Goal: Register for event/course

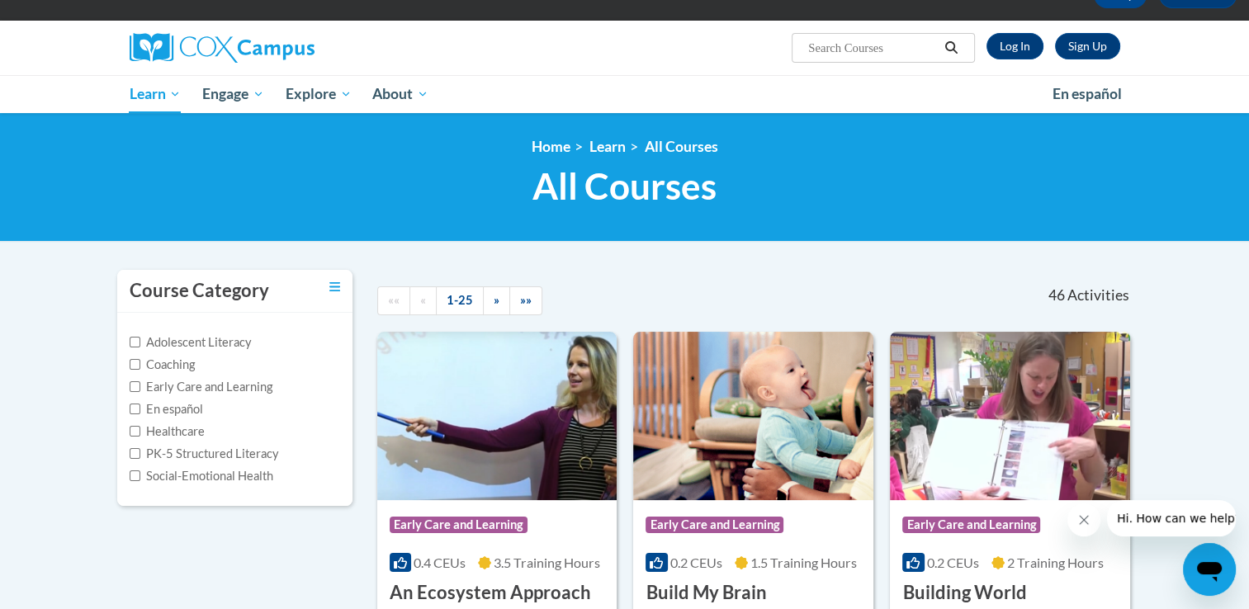
scroll to position [75, 0]
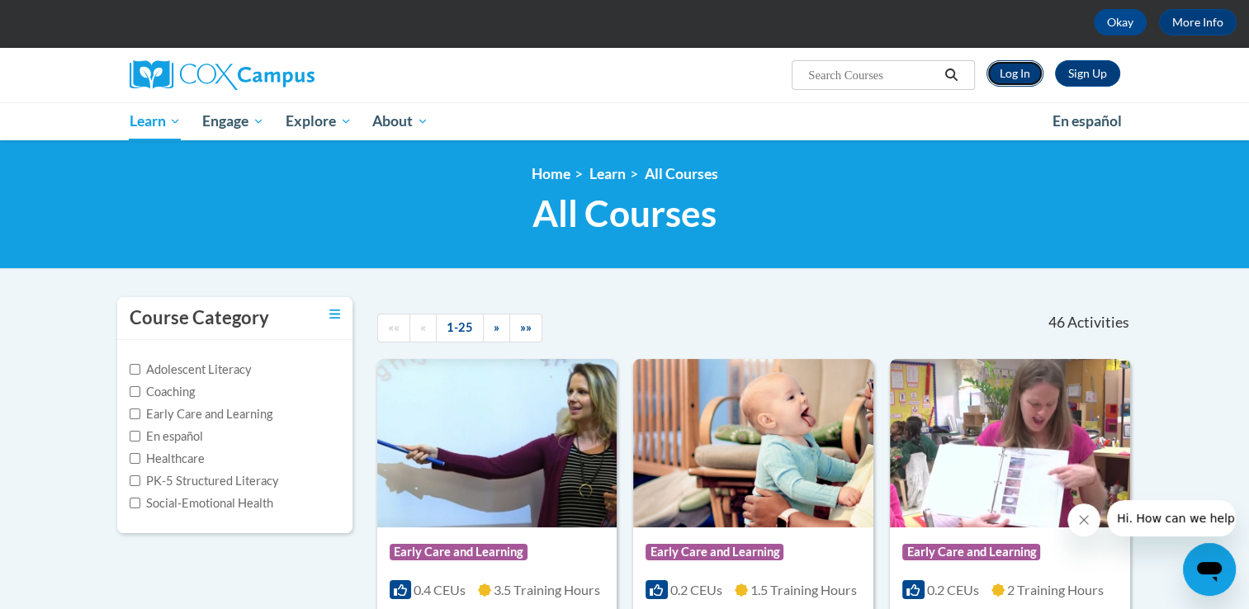
click at [1021, 78] on link "Log In" at bounding box center [1015, 73] width 57 height 26
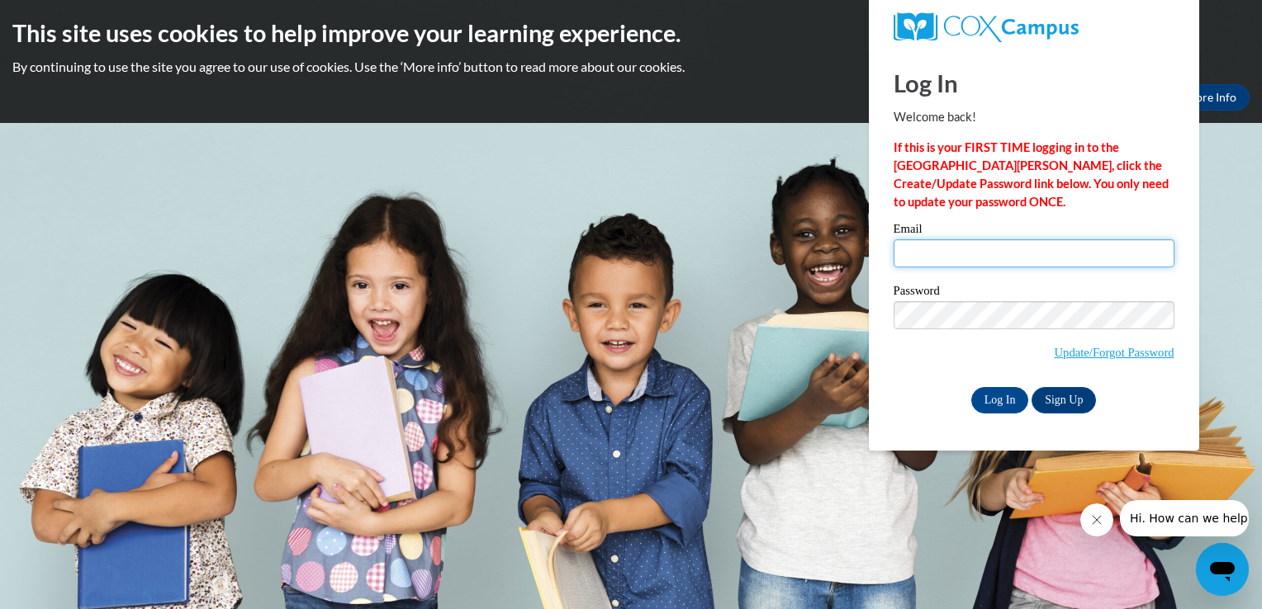
click at [980, 257] on input "Email" at bounding box center [1033, 253] width 281 height 28
type input "jmccowan@lccaa.net"
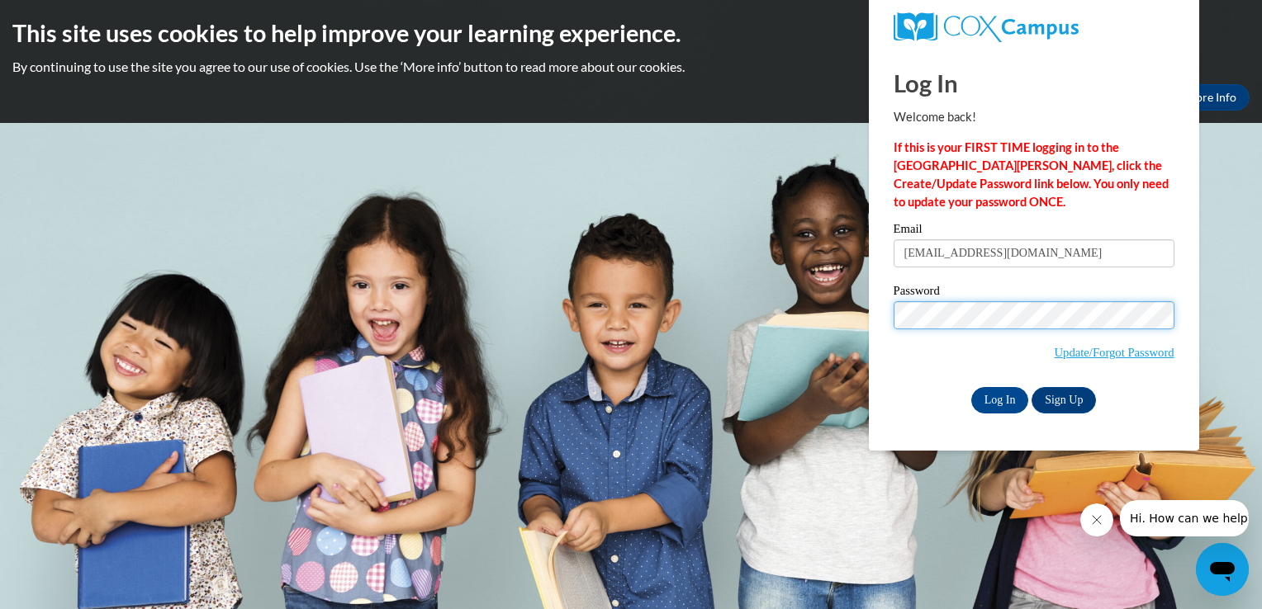
click at [971, 387] on input "Log In" at bounding box center [1000, 400] width 58 height 26
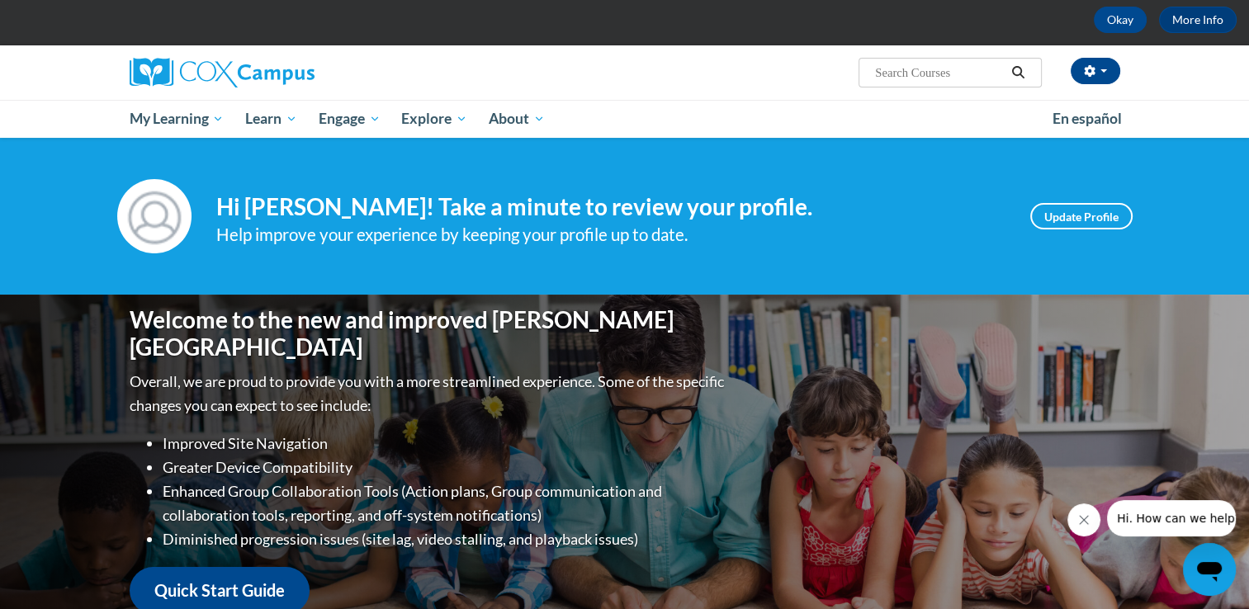
scroll to position [102, 0]
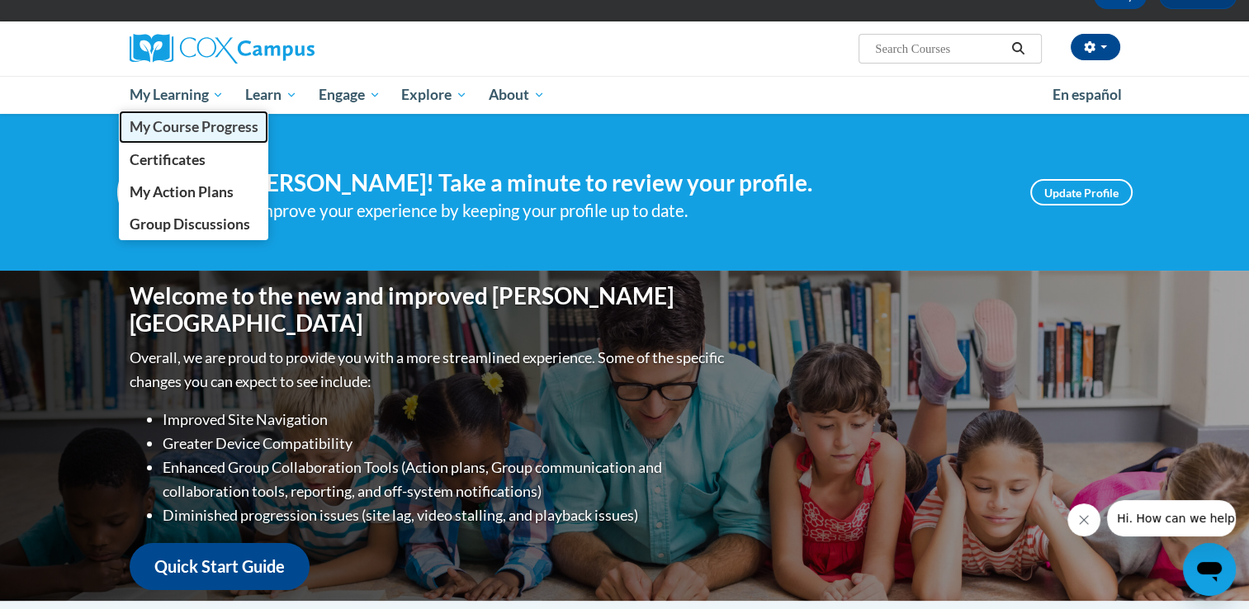
click at [214, 126] on span "My Course Progress" at bounding box center [193, 126] width 129 height 17
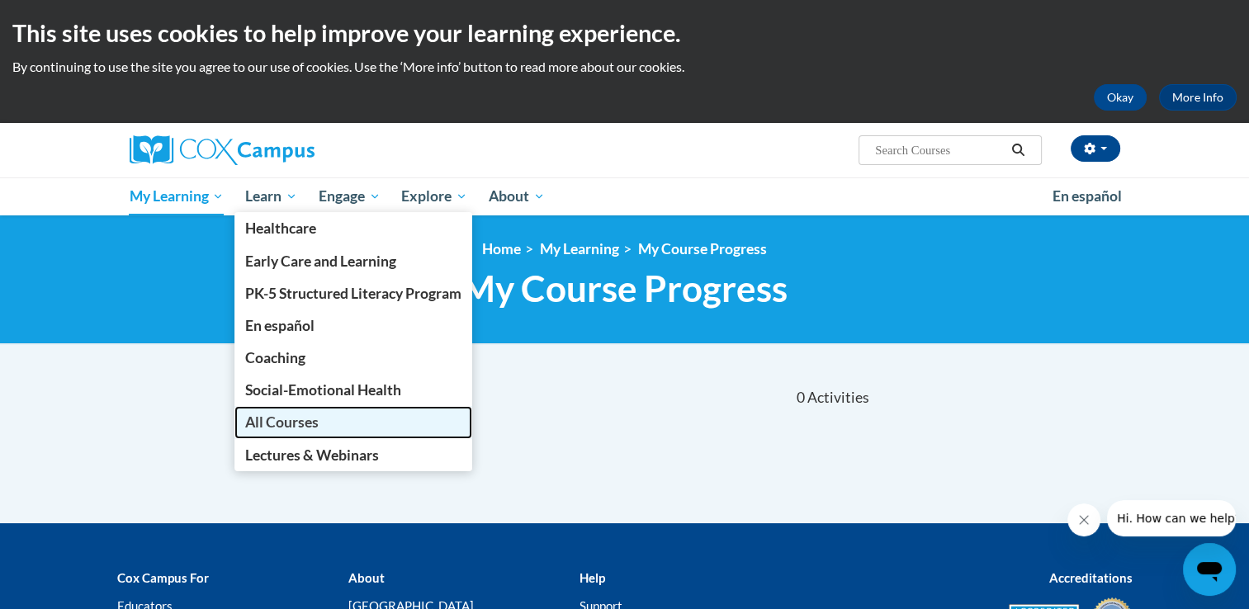
click at [277, 421] on span "All Courses" at bounding box center [281, 422] width 73 height 17
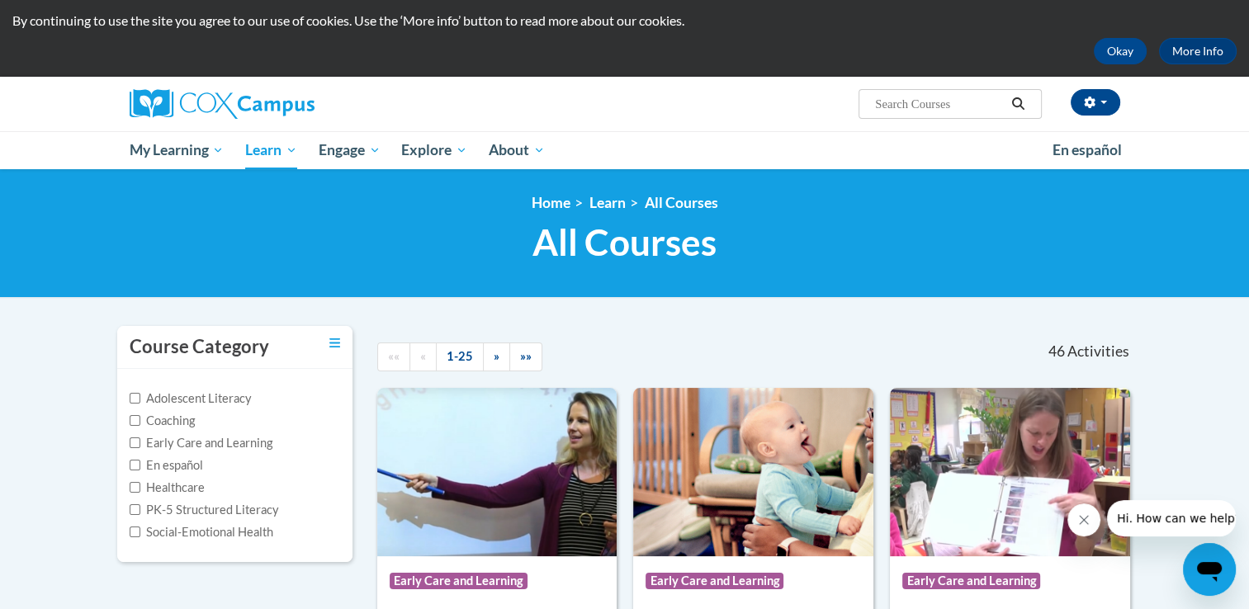
scroll to position [2, 0]
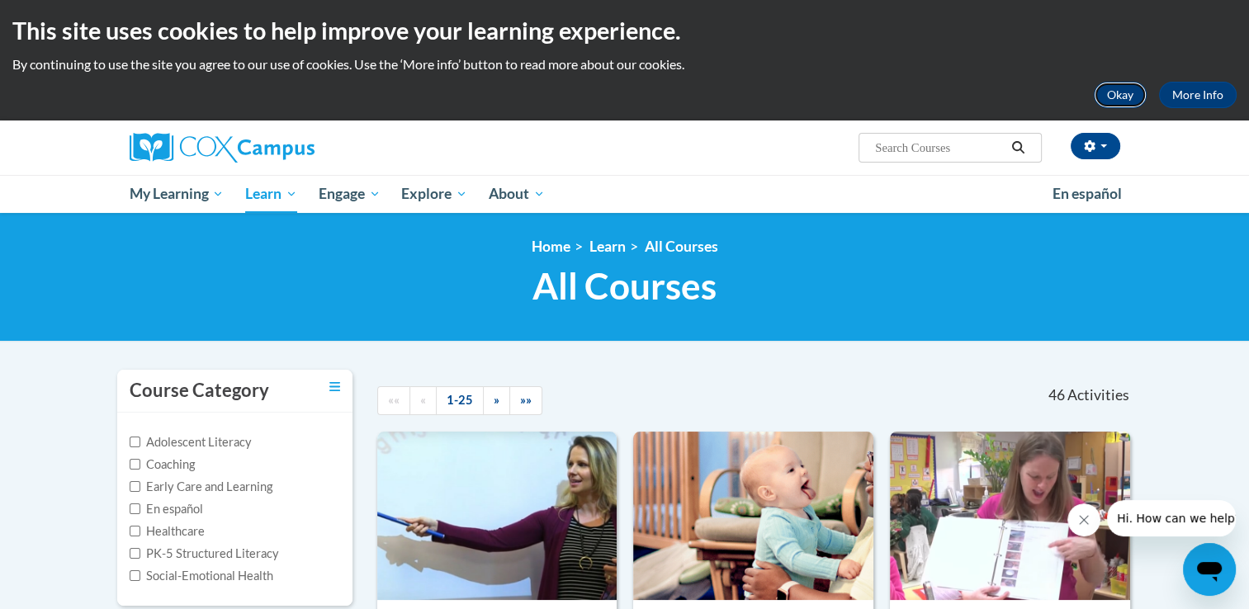
click at [1116, 95] on button "Okay" at bounding box center [1120, 95] width 53 height 26
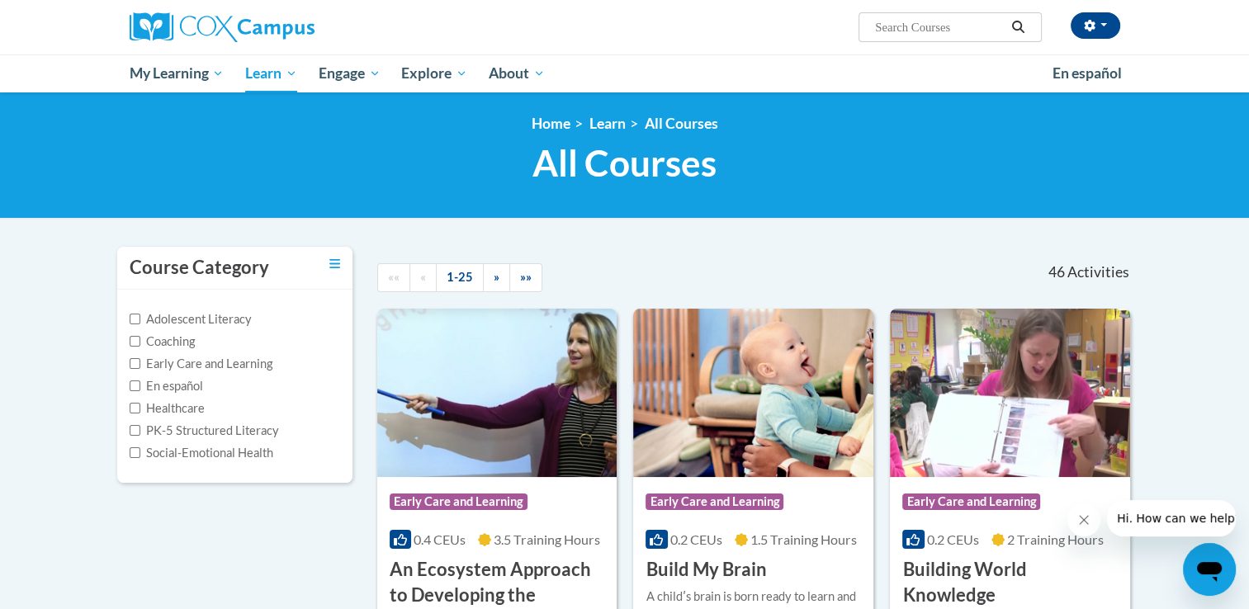
scroll to position [0, 0]
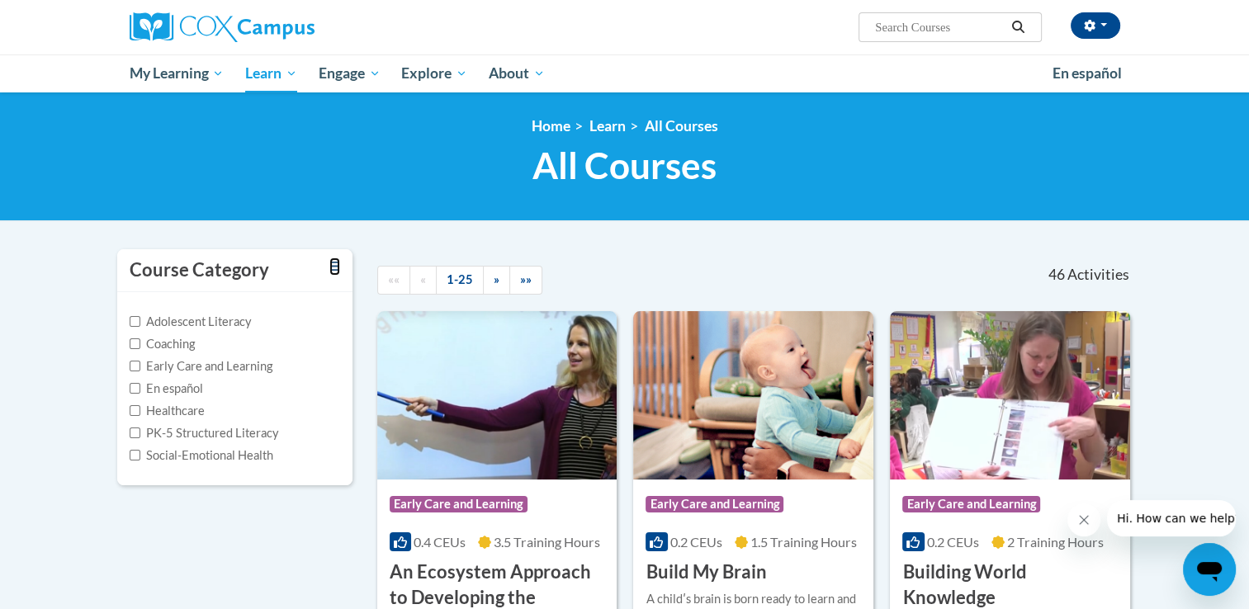
click at [334, 270] on icon "Toggle collapse" at bounding box center [334, 266] width 11 height 12
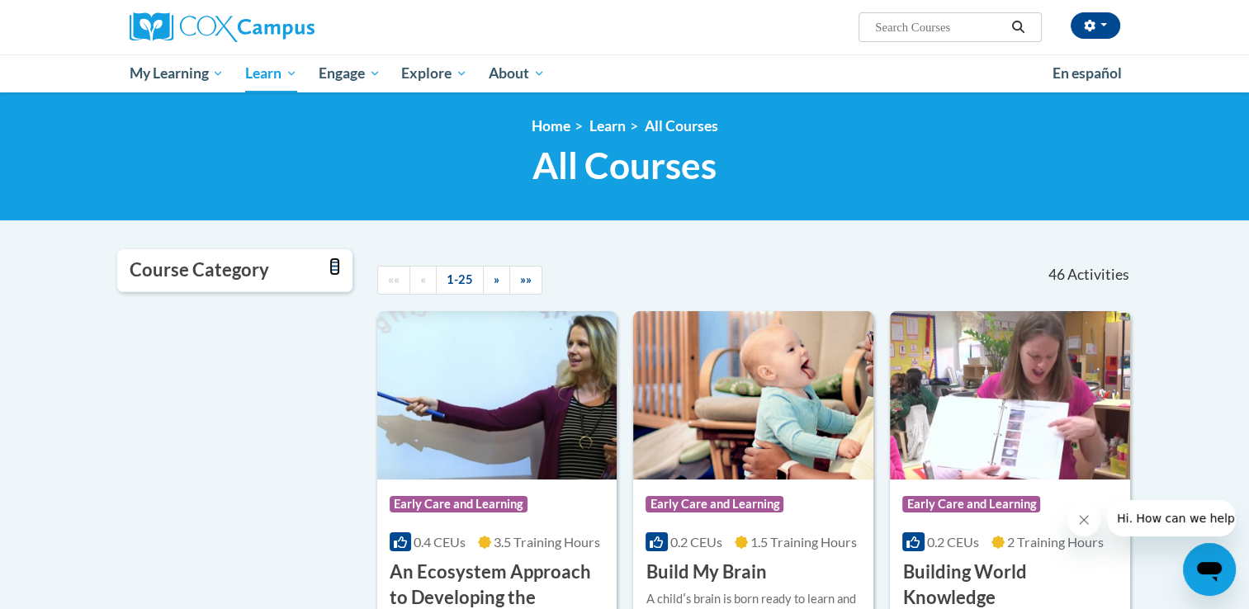
click at [334, 270] on icon "Toggle collapse" at bounding box center [334, 266] width 11 height 12
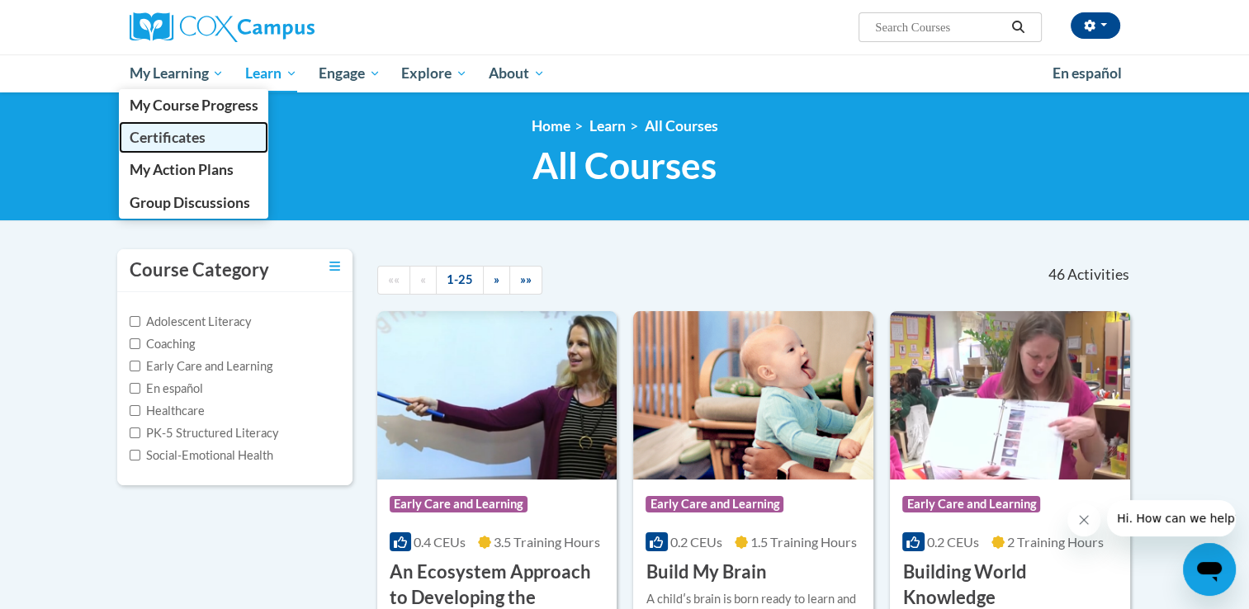
click at [180, 146] on span "Certificates" at bounding box center [167, 137] width 76 height 17
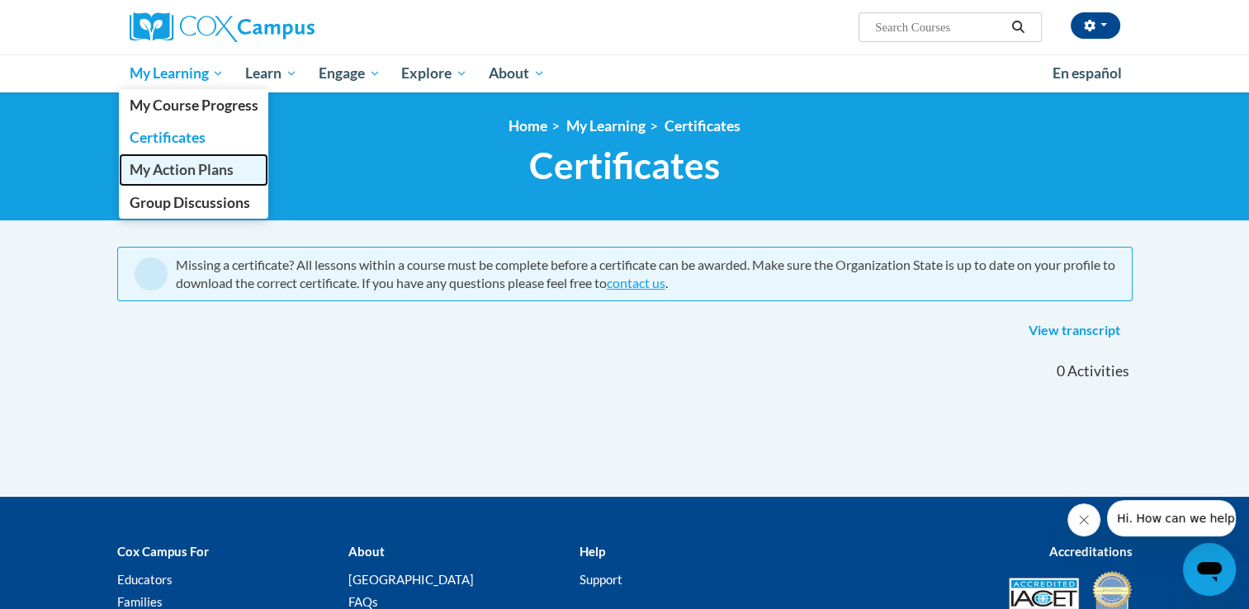
click at [185, 170] on span "My Action Plans" at bounding box center [181, 169] width 104 height 17
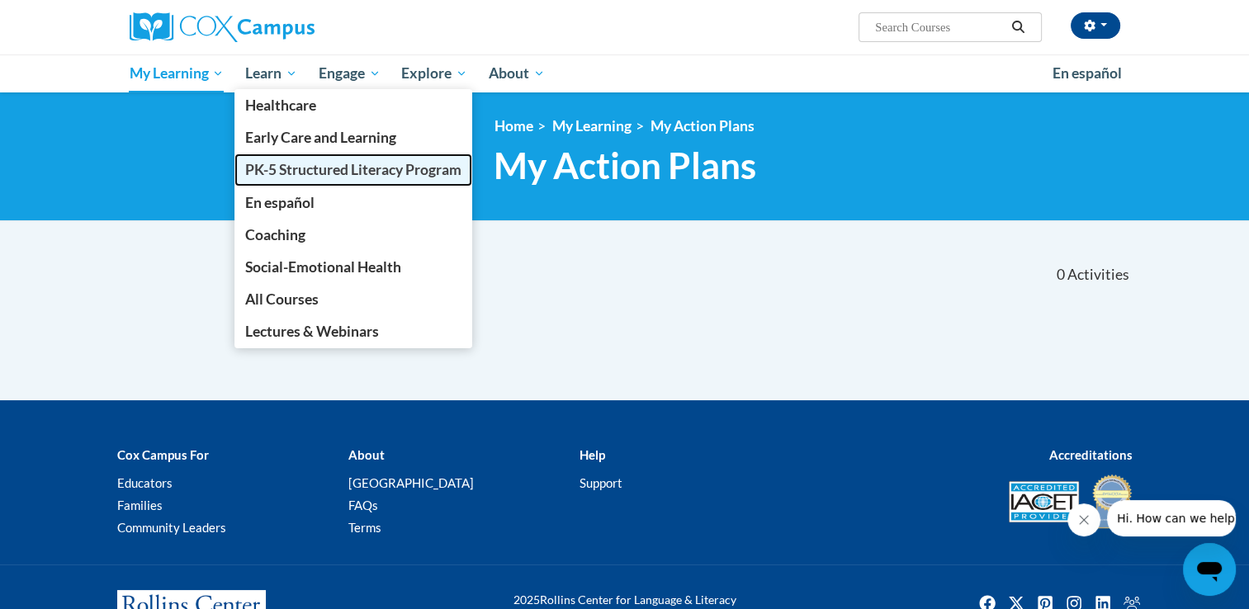
click at [277, 178] on span "PK-5 Structured Literacy Program" at bounding box center [353, 169] width 216 height 17
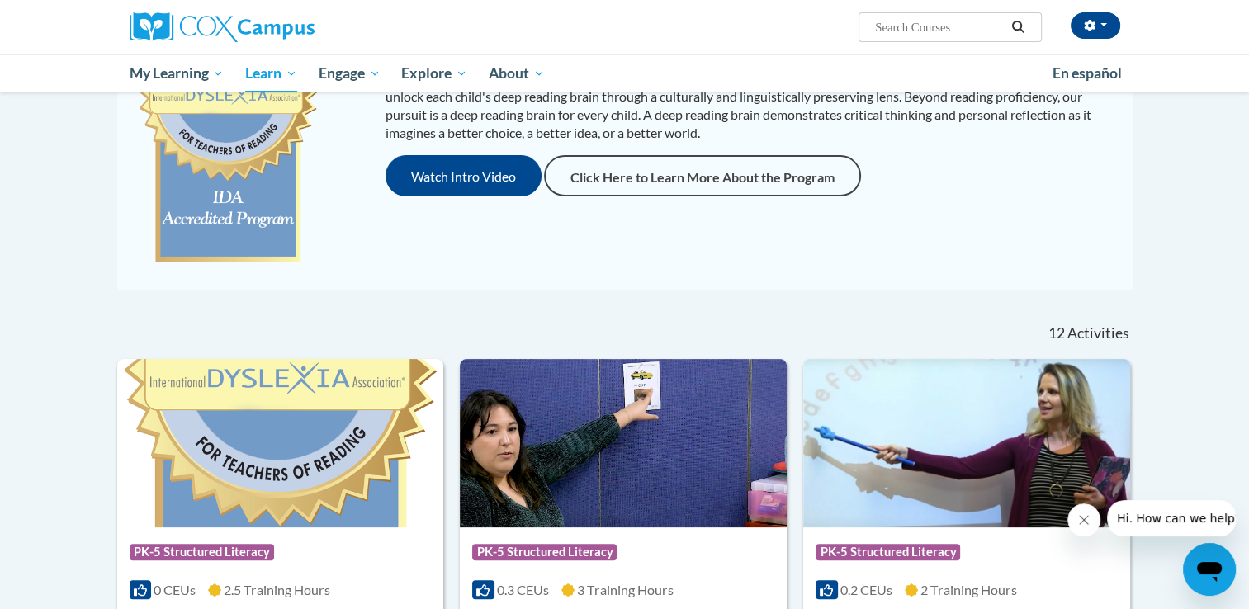
scroll to position [256, 0]
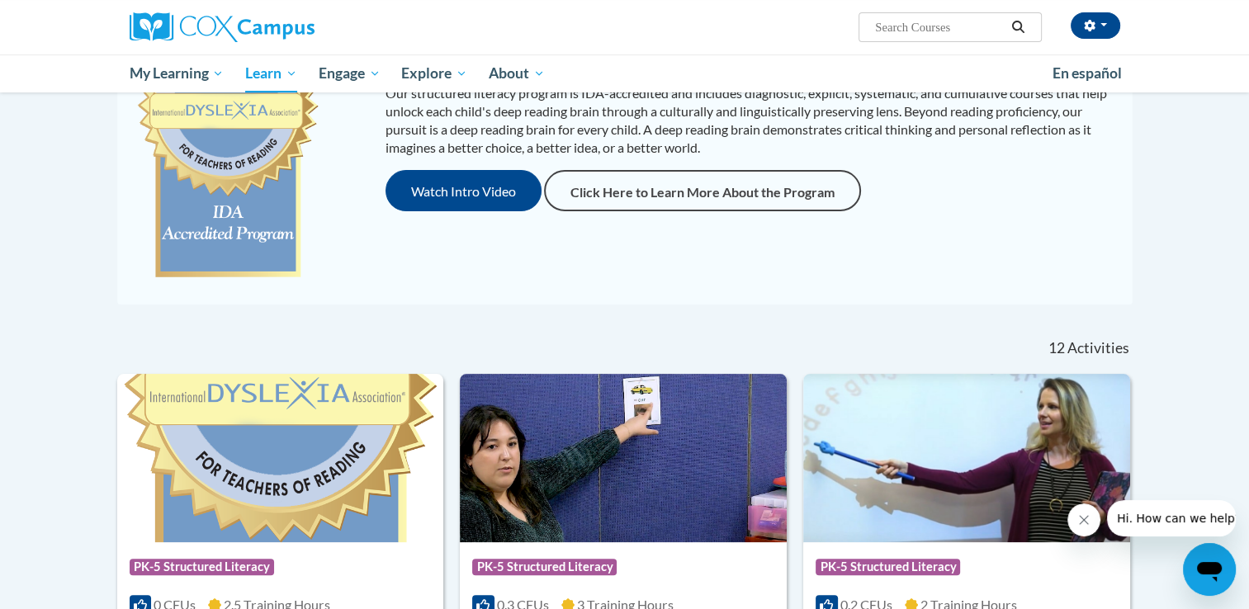
click at [934, 27] on input "Search..." at bounding box center [940, 27] width 132 height 20
type input "an ecosystem"
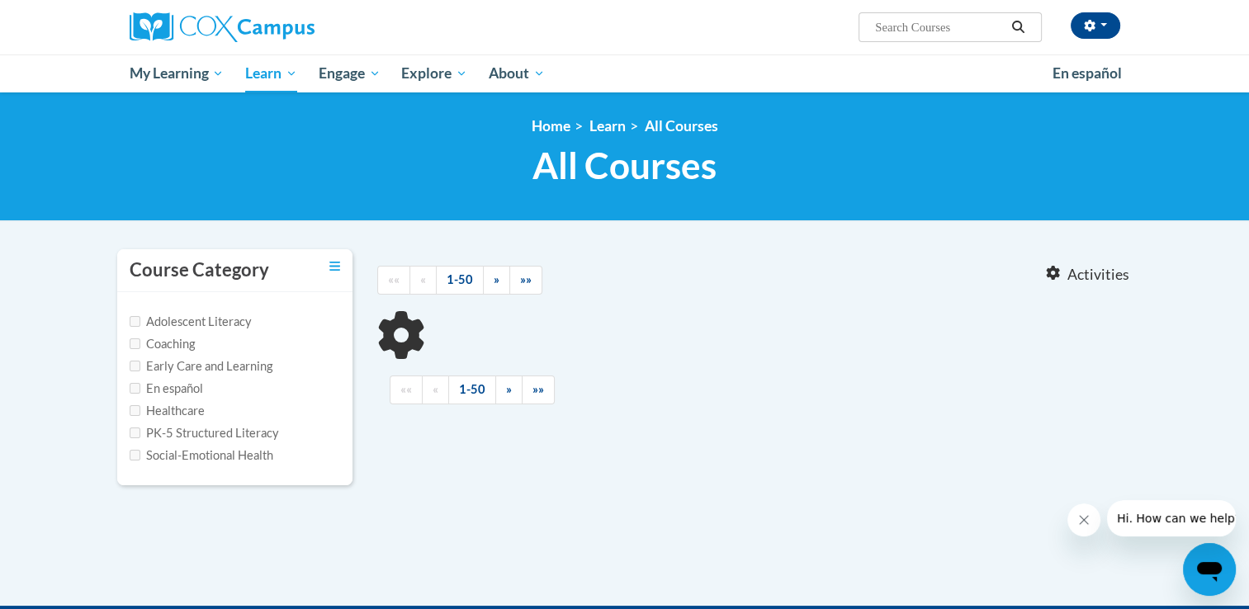
type input "an ecosystem"
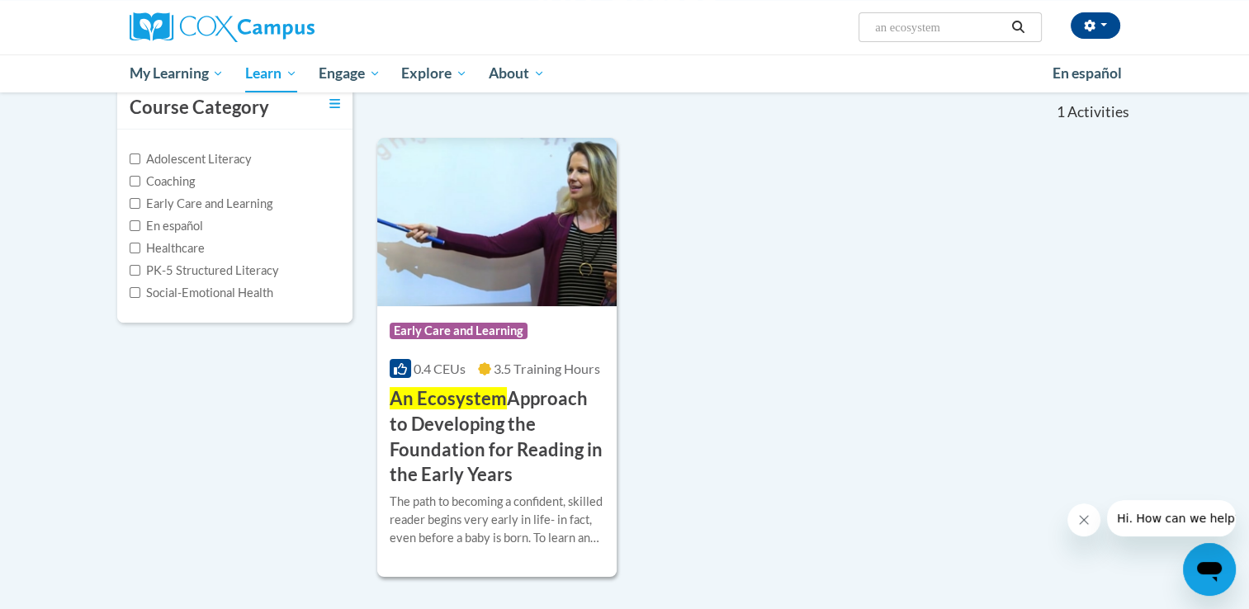
scroll to position [164, 0]
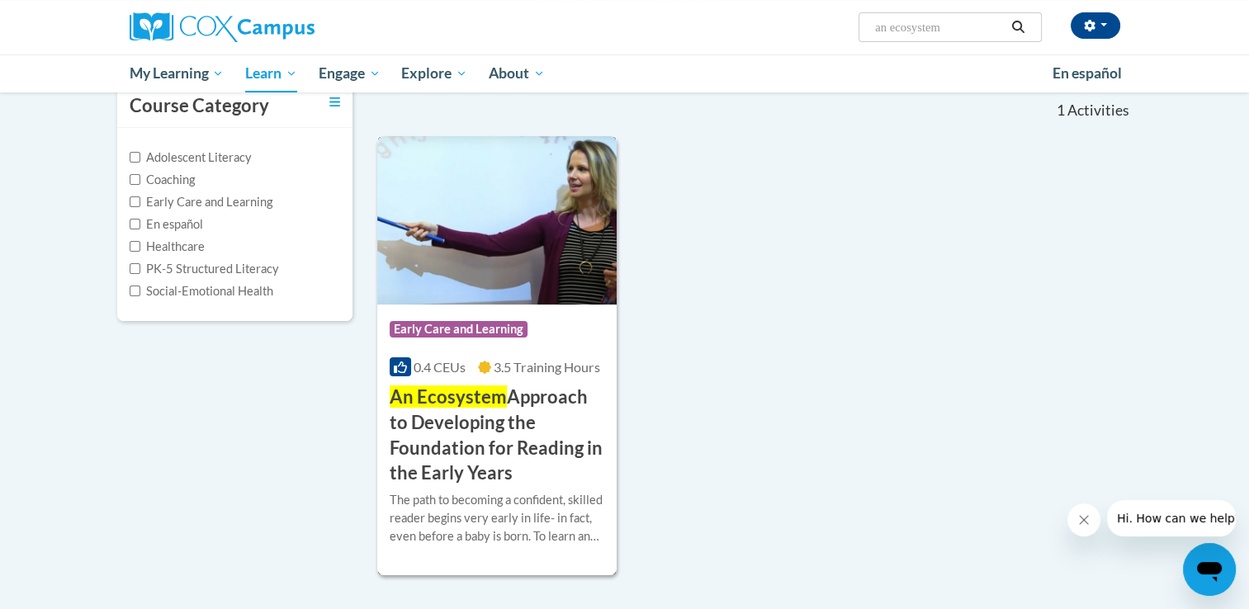
click at [461, 382] on div "Course Category: Early Care and Learning 0.4 CEUs 3.5 Training Hours COURSE An …" at bounding box center [497, 396] width 240 height 182
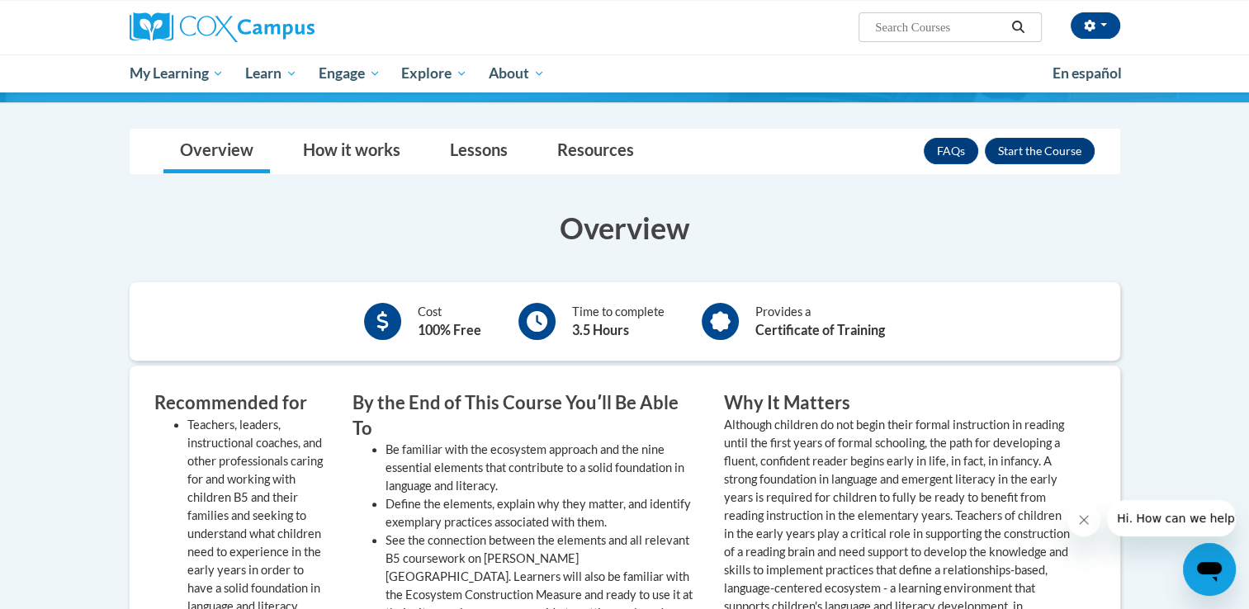
scroll to position [459, 0]
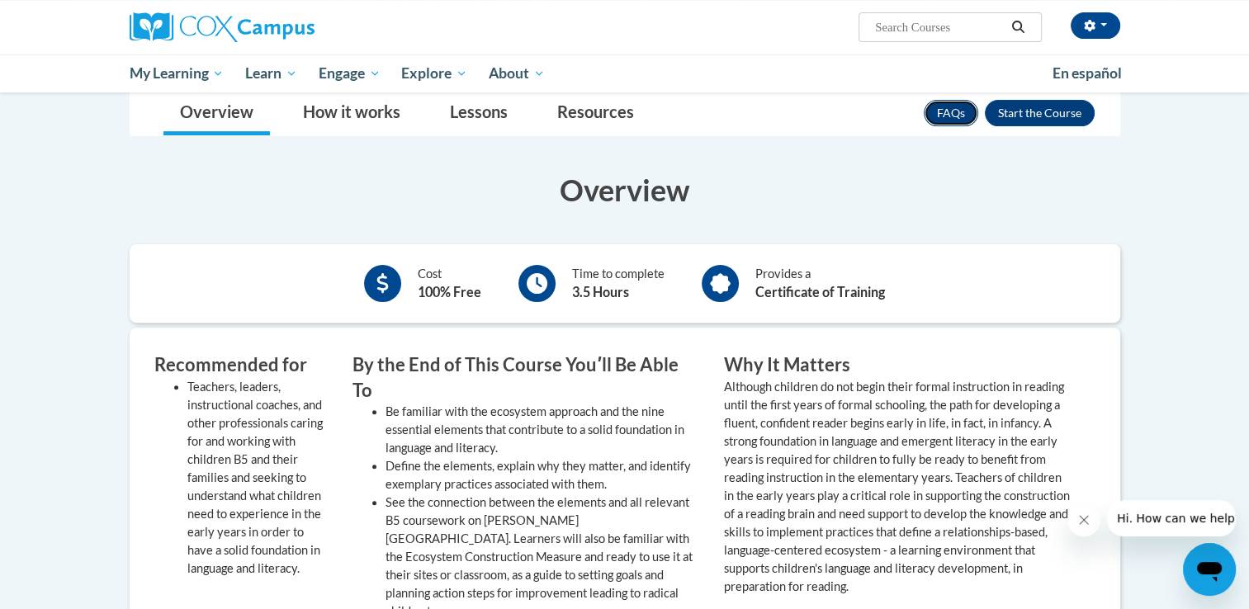
click at [941, 111] on link "FAQs" at bounding box center [951, 113] width 55 height 26
click at [1012, 111] on button "Enroll" at bounding box center [1040, 113] width 110 height 26
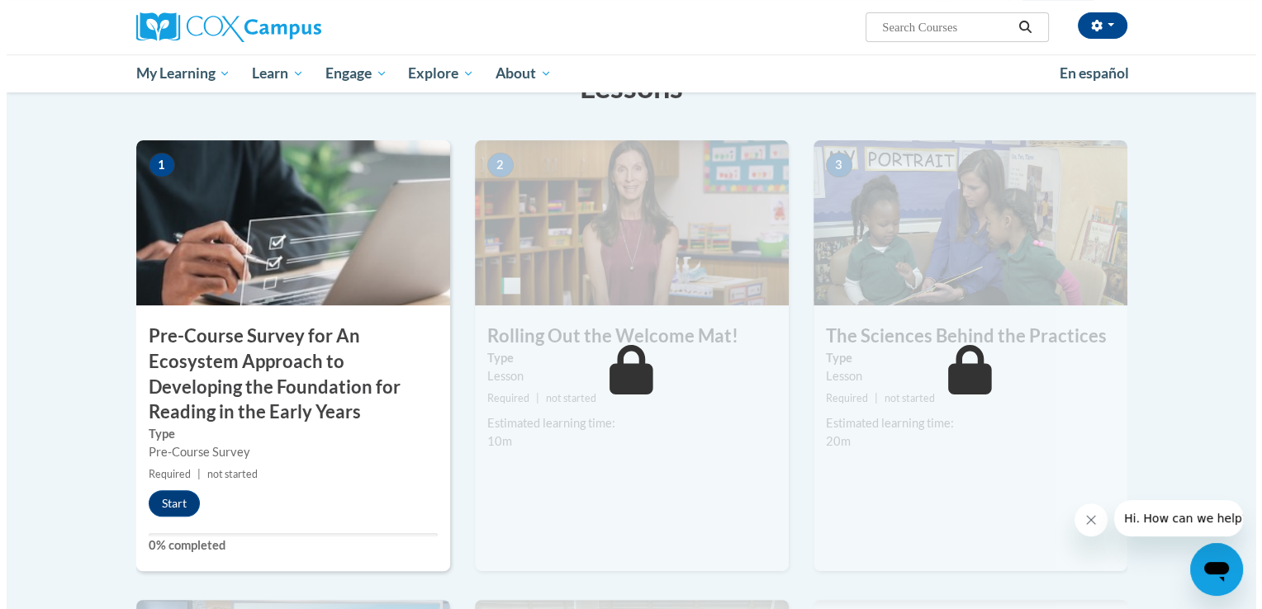
scroll to position [334, 0]
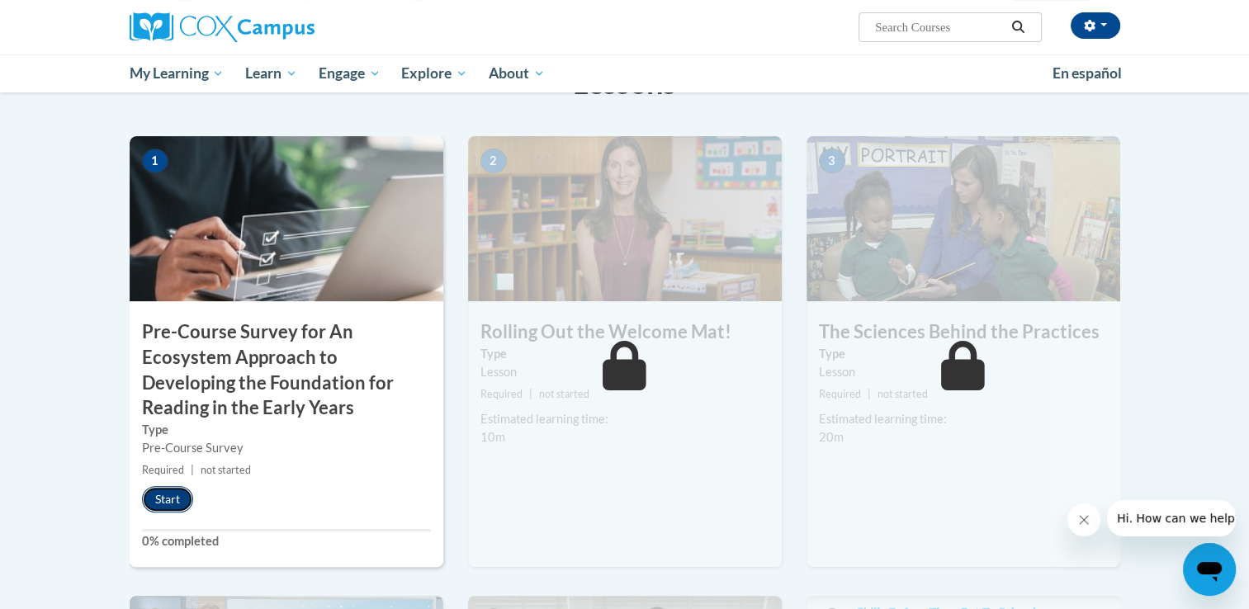
click at [167, 505] on button "Start" at bounding box center [167, 499] width 51 height 26
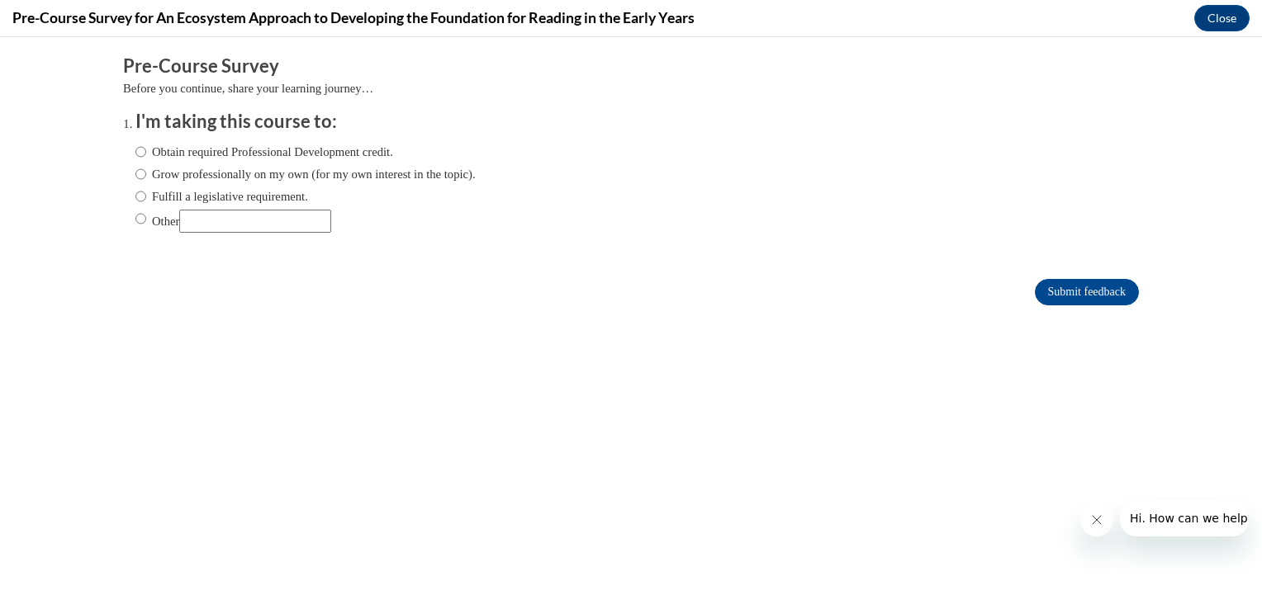
scroll to position [0, 0]
click at [135, 149] on input "Obtain required Professional Development credit." at bounding box center [140, 152] width 11 height 18
radio input "true"
click at [1058, 291] on input "Submit feedback" at bounding box center [1087, 292] width 104 height 26
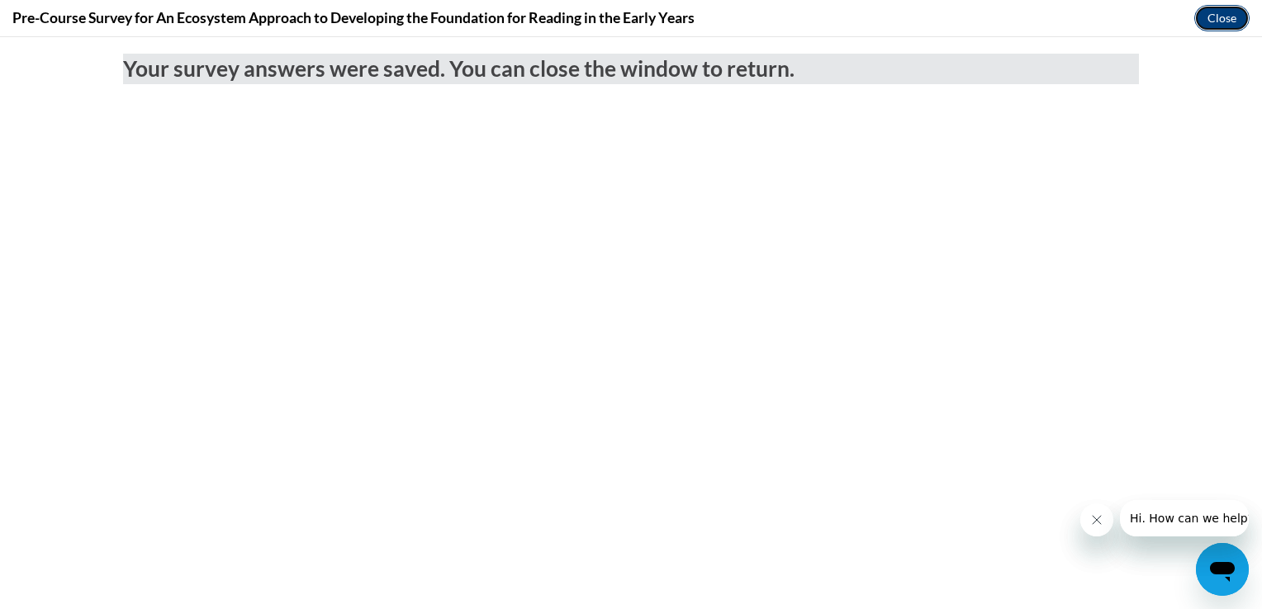
click at [1203, 21] on button "Close" at bounding box center [1221, 18] width 55 height 26
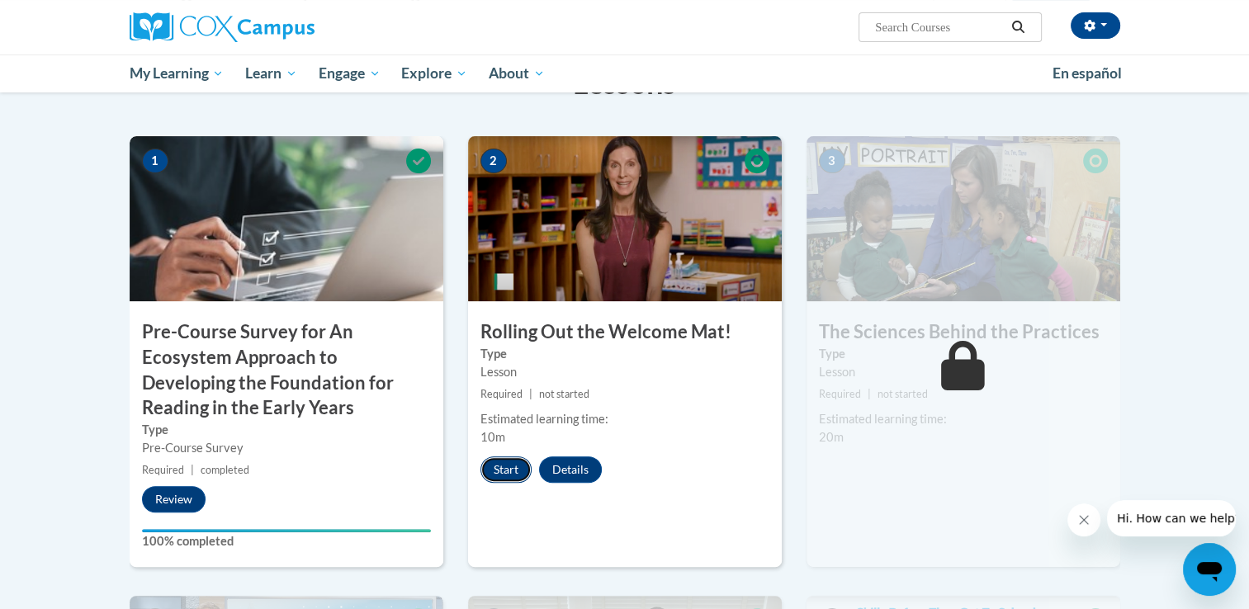
click at [502, 471] on button "Start" at bounding box center [506, 470] width 51 height 26
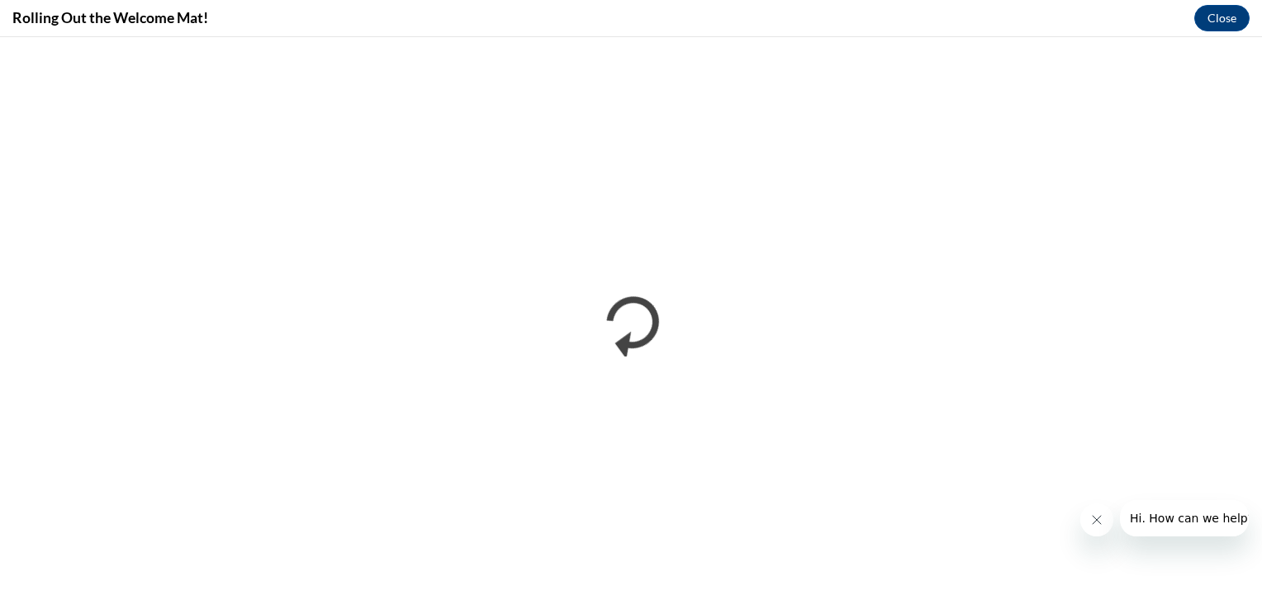
click at [1095, 517] on icon "Close message from company" at bounding box center [1095, 520] width 13 height 13
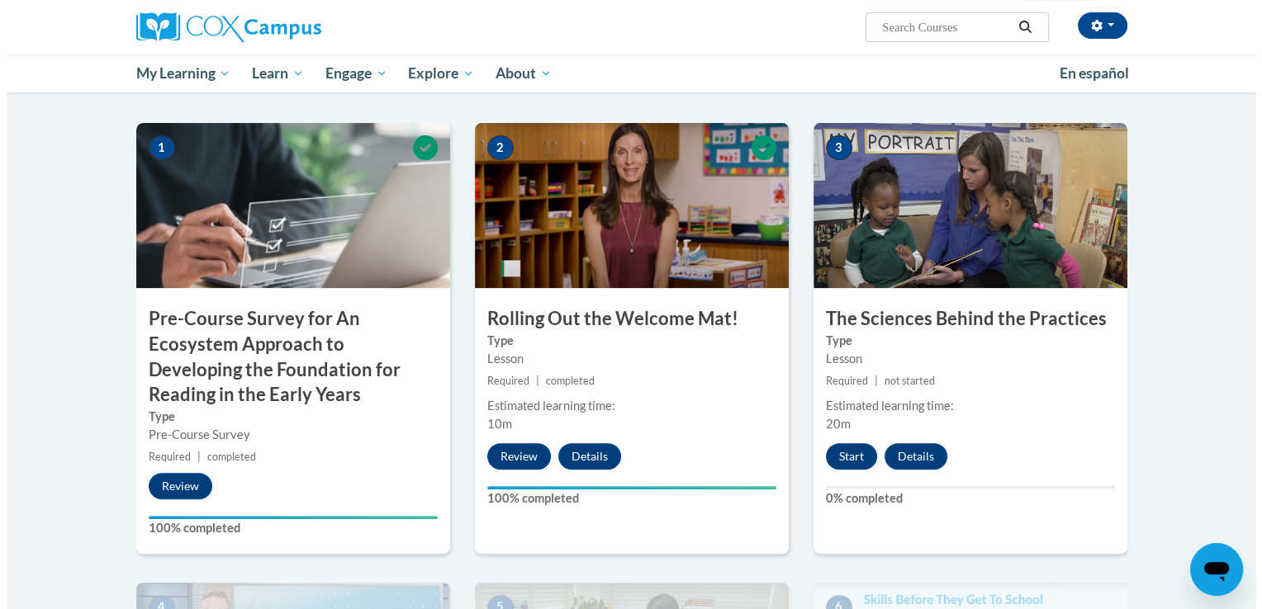
scroll to position [388, 0]
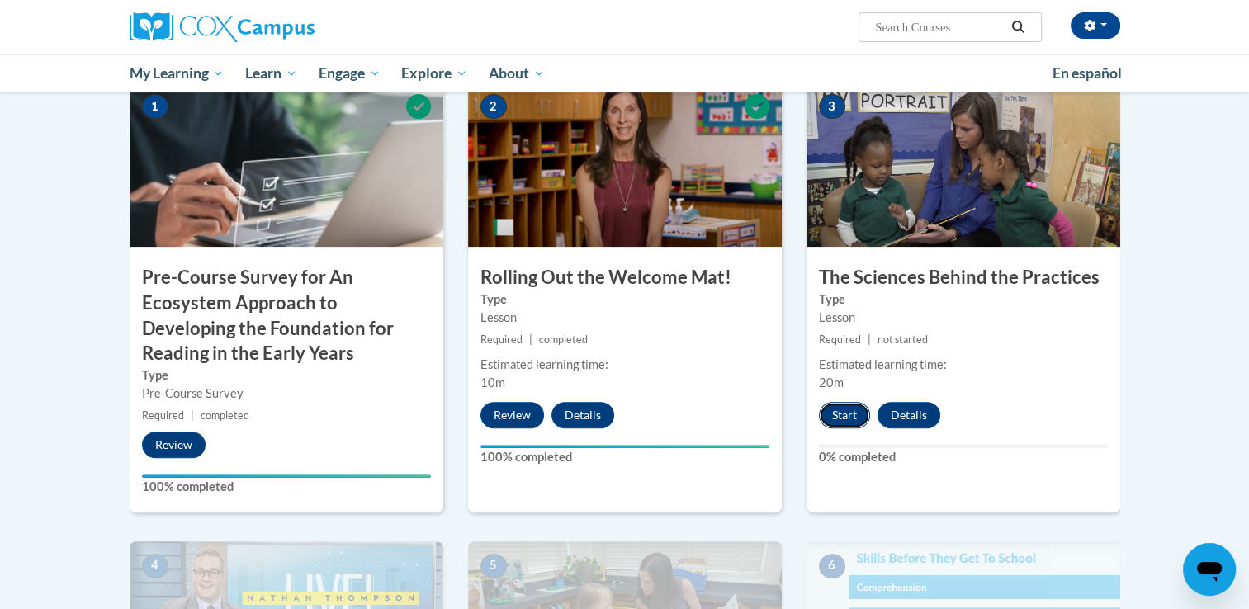
click at [847, 415] on button "Start" at bounding box center [844, 415] width 51 height 26
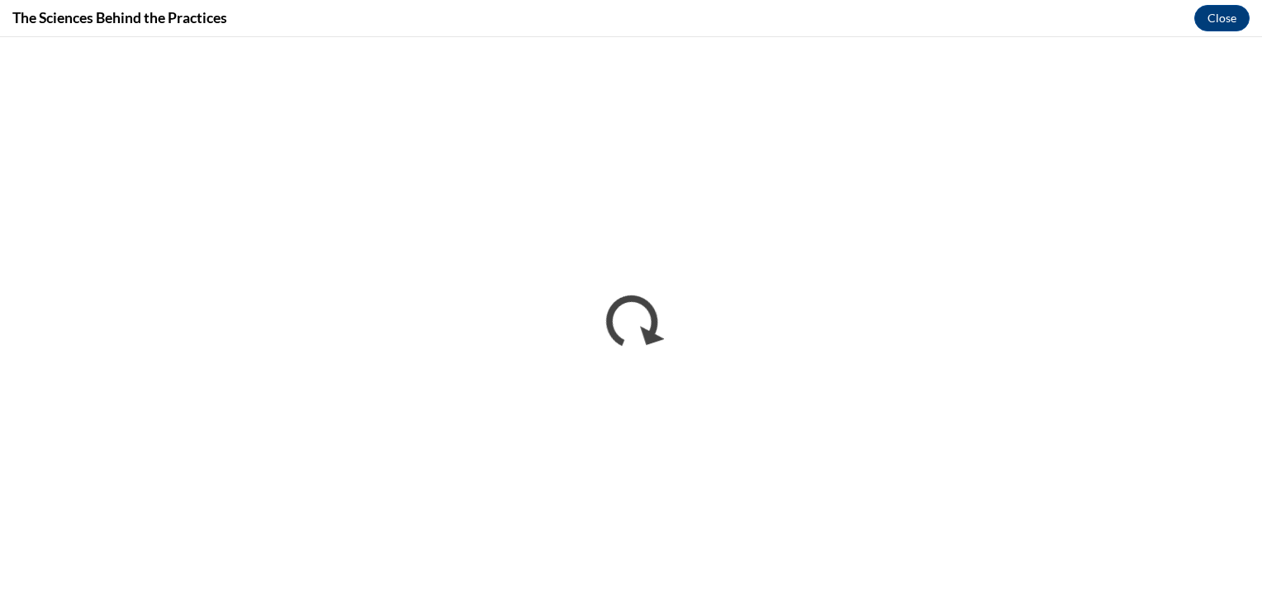
scroll to position [0, 0]
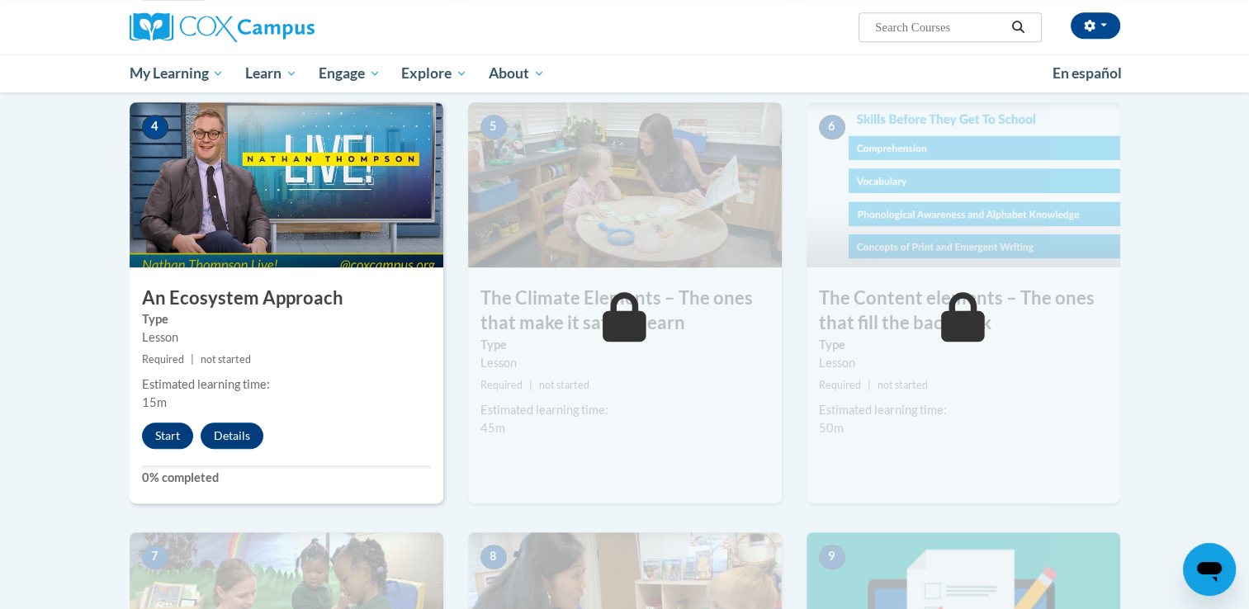
scroll to position [820, 0]
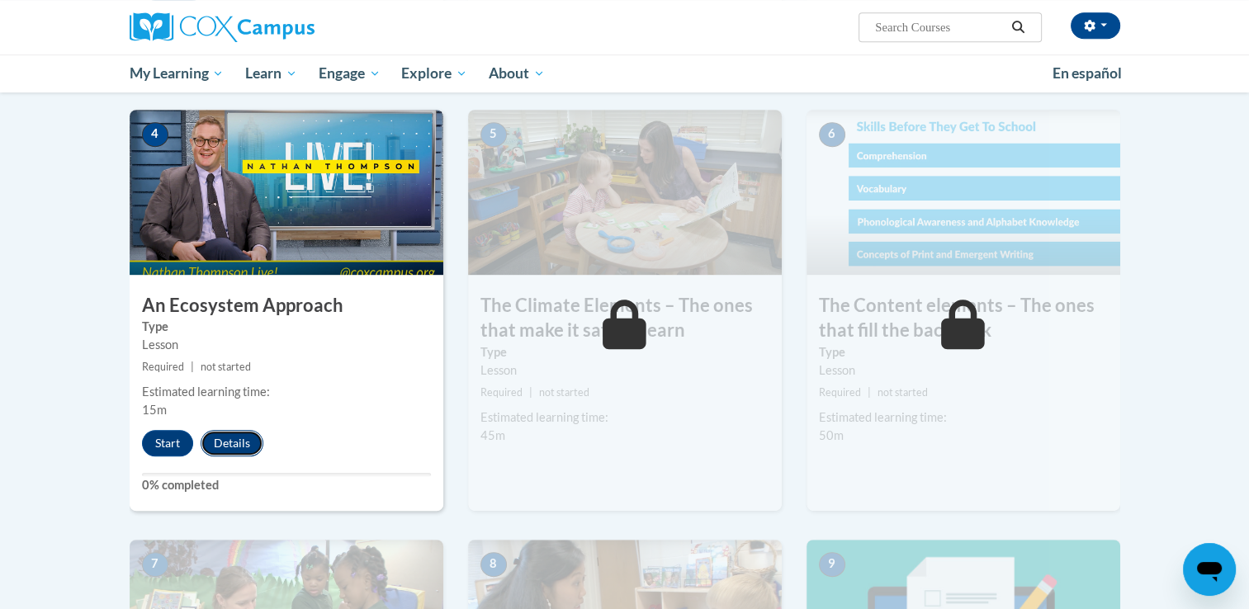
click at [239, 443] on button "Details" at bounding box center [232, 443] width 63 height 26
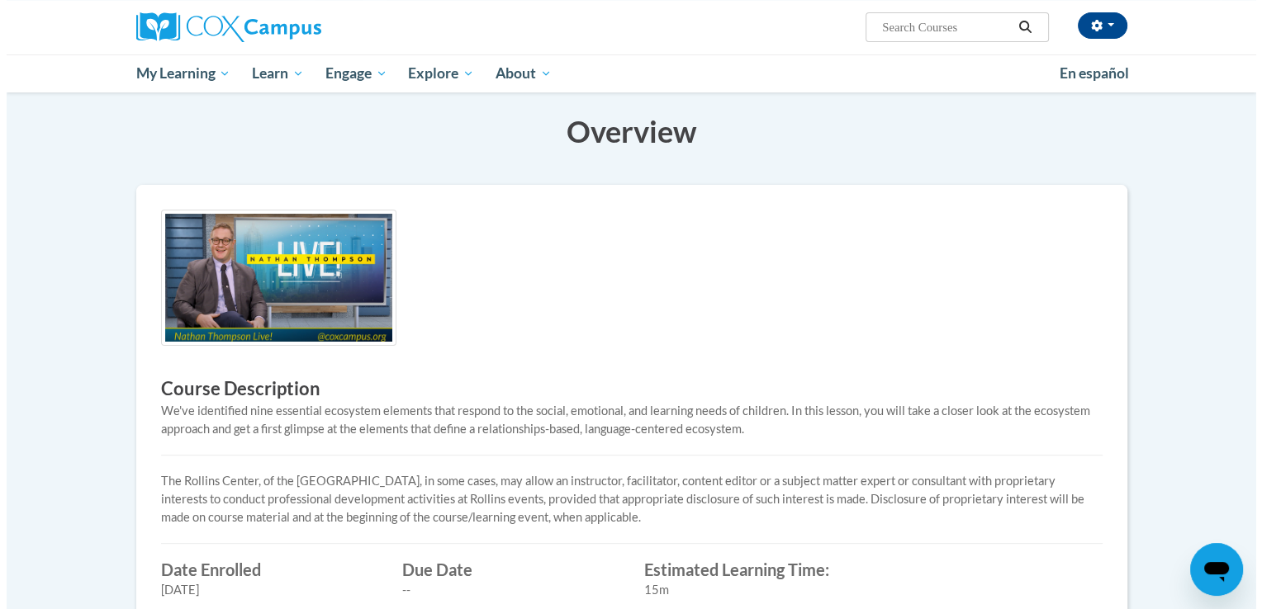
scroll to position [120, 0]
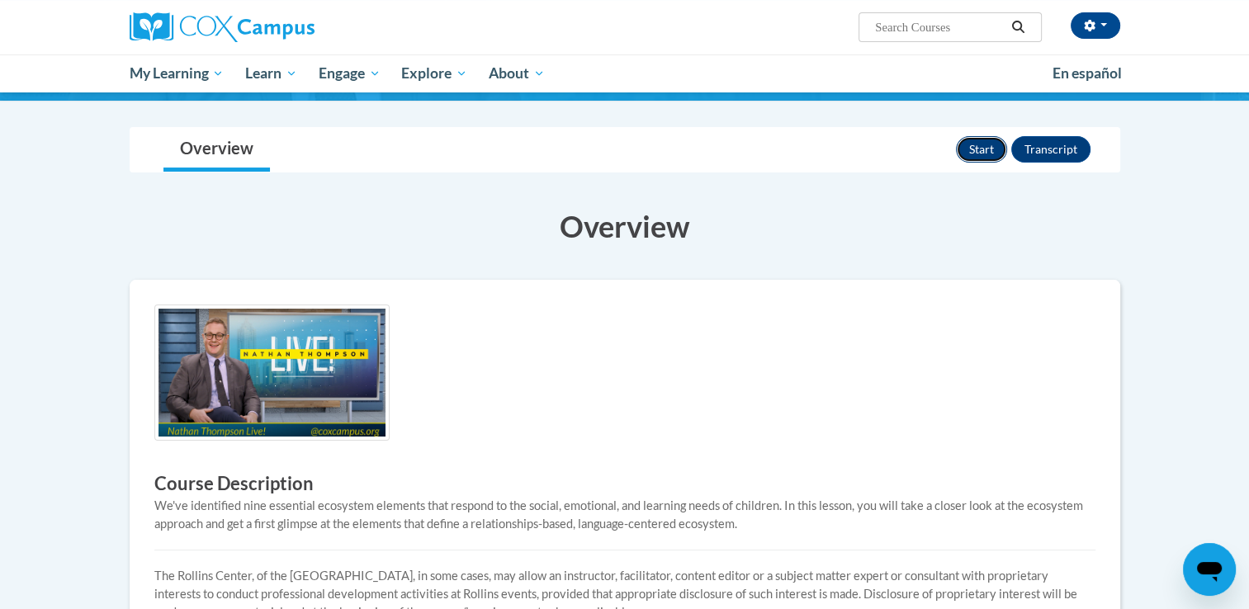
click at [980, 151] on button "Start" at bounding box center [981, 149] width 51 height 26
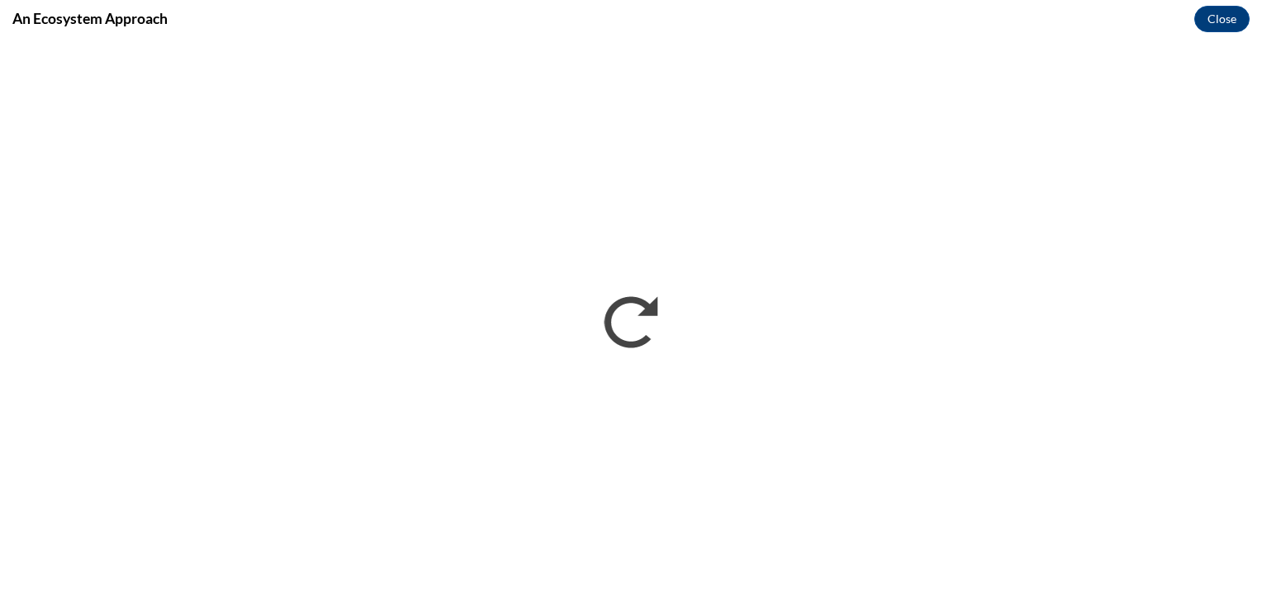
scroll to position [0, 0]
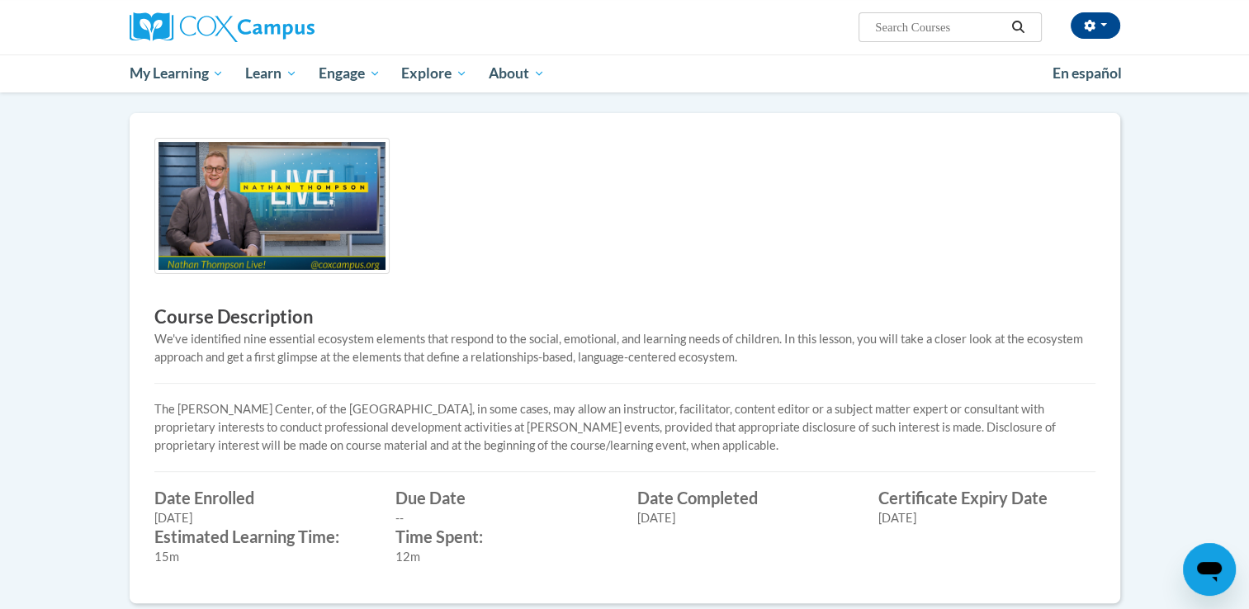
scroll to position [282, 0]
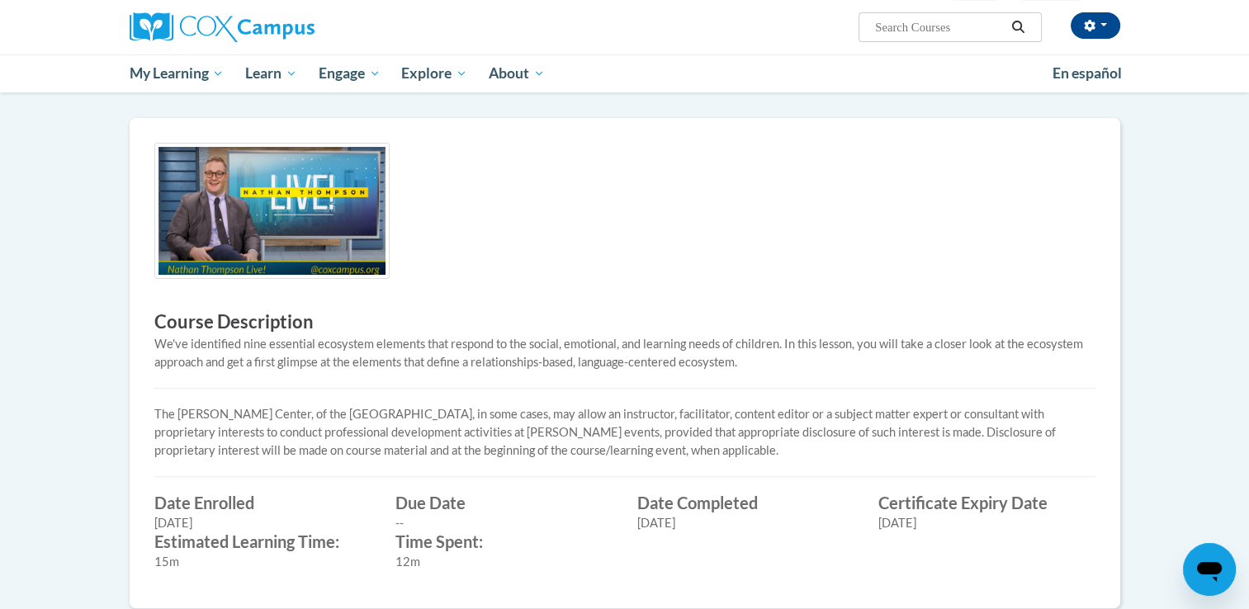
click at [1247, 249] on body "[PERSON_NAME] ([GEOGRAPHIC_DATA]/New_York UTC-04:00) My Profile Inbox My Transc…" at bounding box center [624, 382] width 1249 height 1329
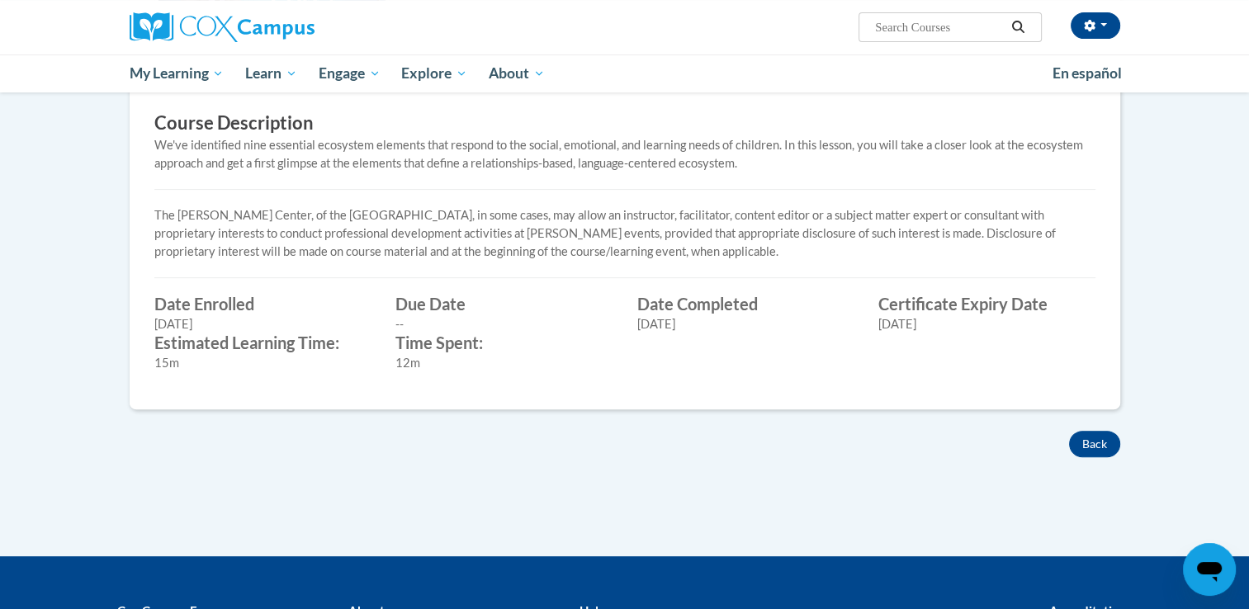
scroll to position [483, 0]
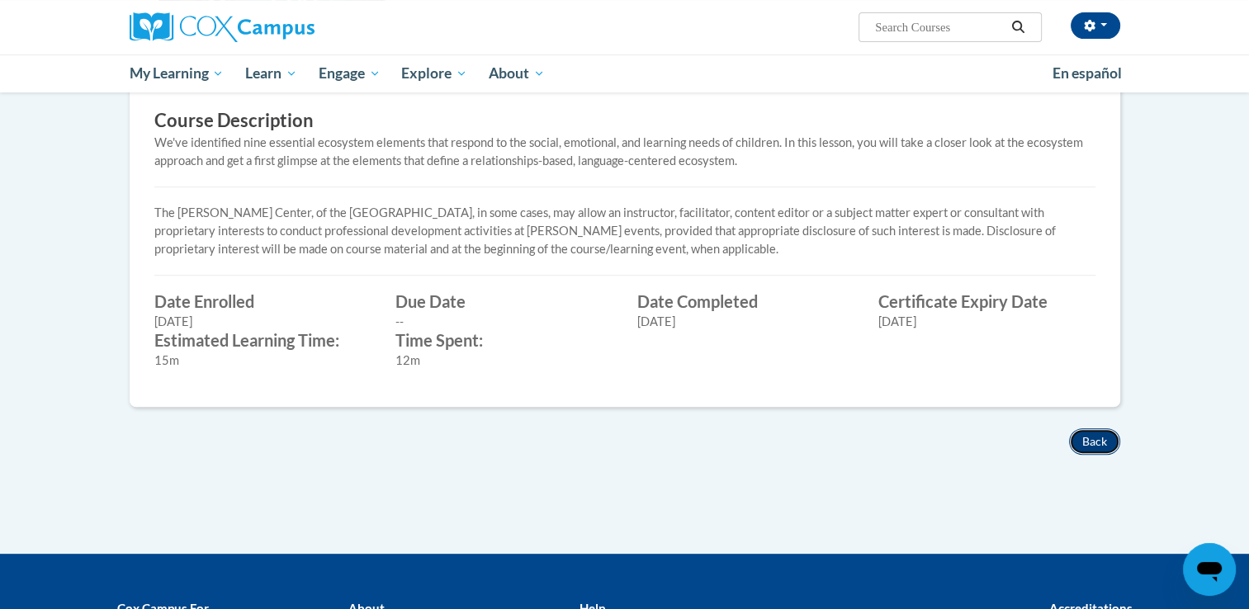
click at [1083, 441] on button "Back" at bounding box center [1094, 442] width 51 height 26
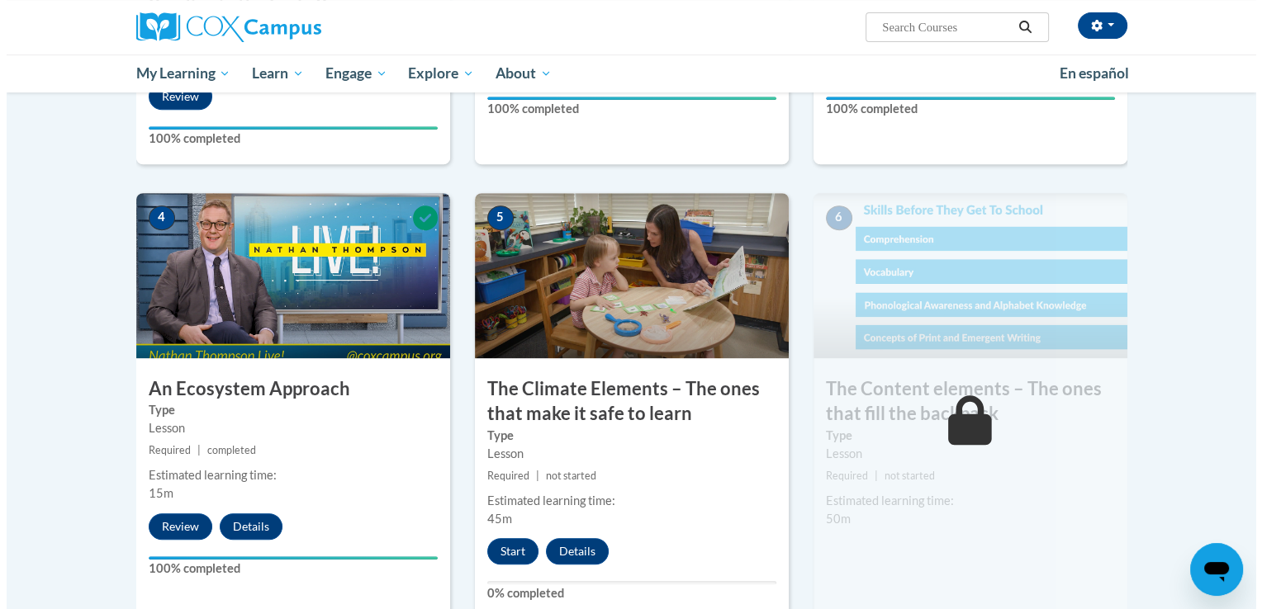
scroll to position [819, 0]
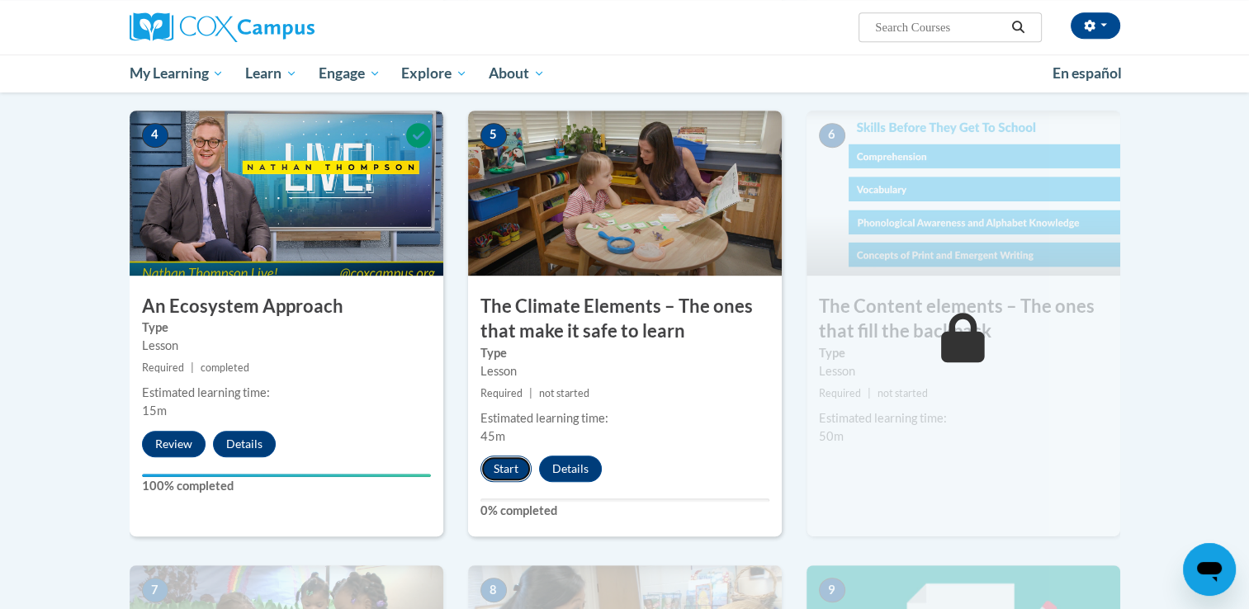
click at [503, 467] on button "Start" at bounding box center [506, 469] width 51 height 26
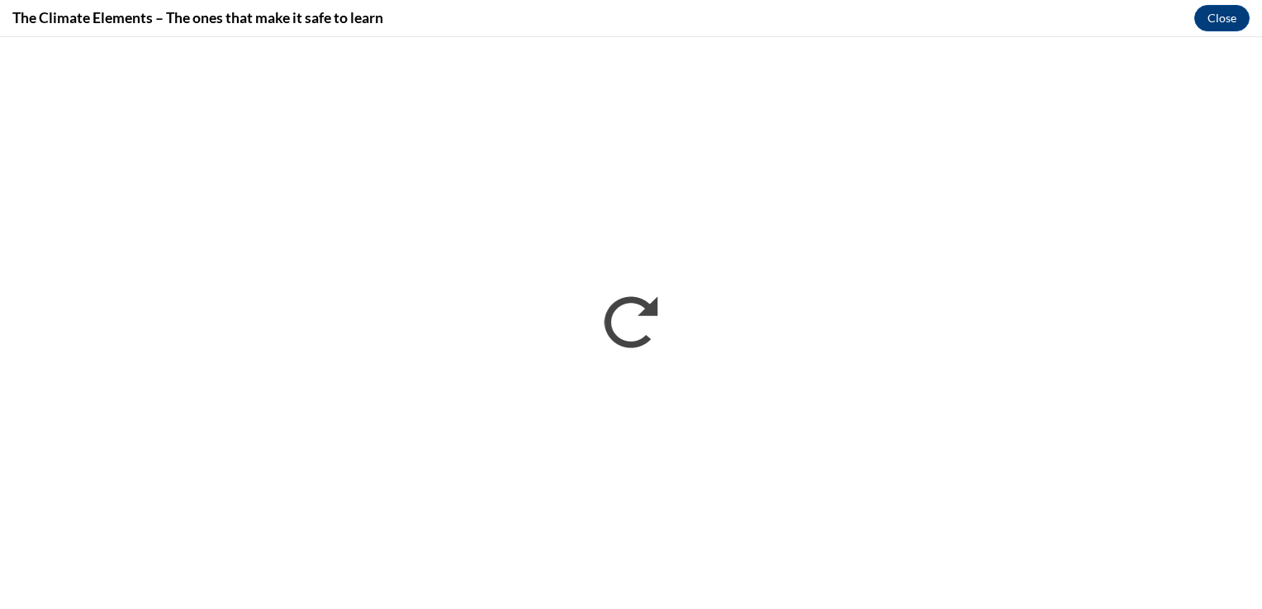
scroll to position [0, 0]
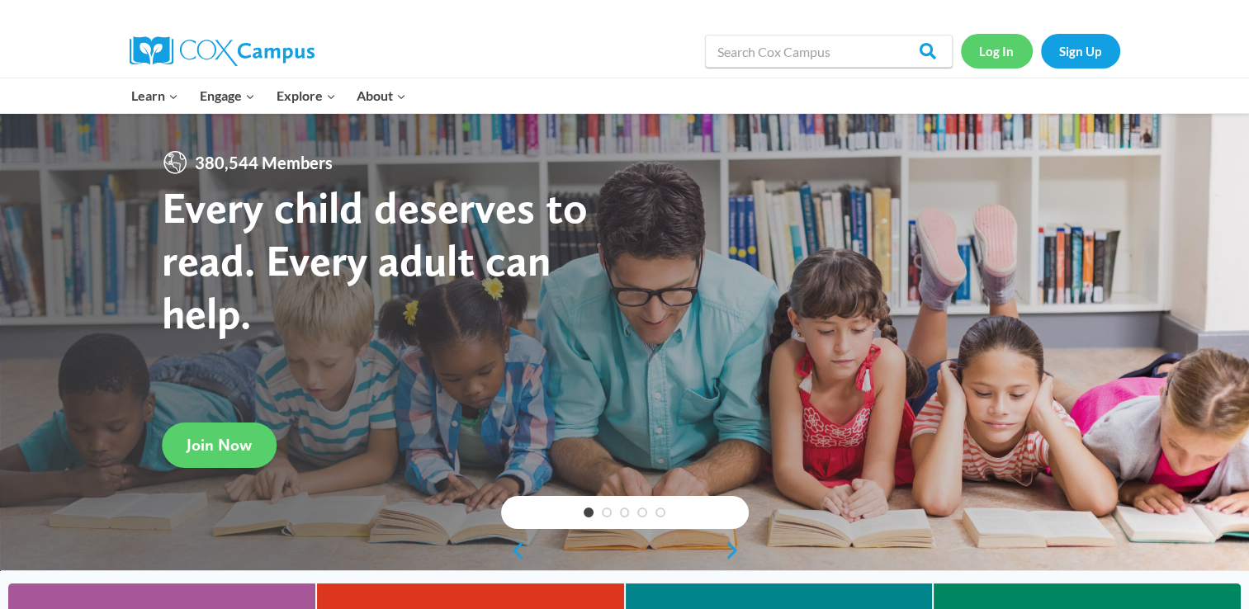
click at [991, 58] on link "Log In" at bounding box center [997, 51] width 72 height 34
